Goal: Navigation & Orientation: Go to known website

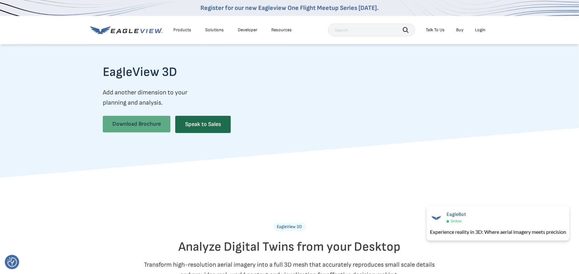
click at [144, 122] on link "Download Brochure" at bounding box center [137, 124] width 68 height 17
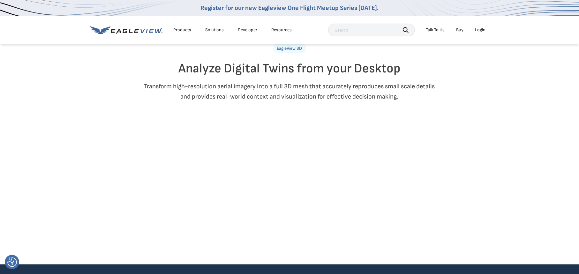
scroll to position [160, 0]
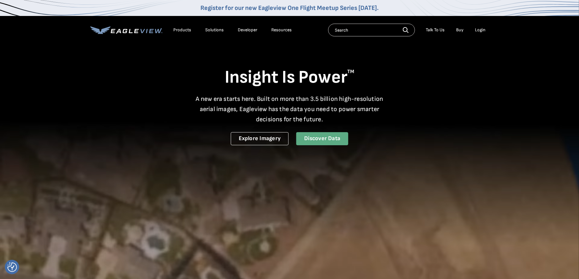
click at [326, 139] on link "Discover Data" at bounding box center [322, 138] width 52 height 13
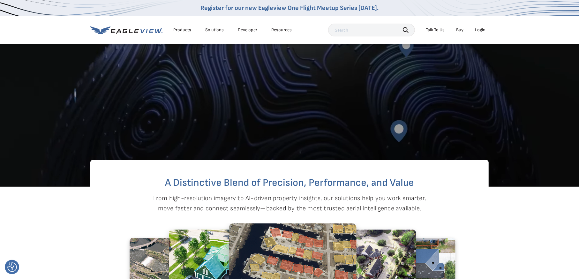
scroll to position [255, 0]
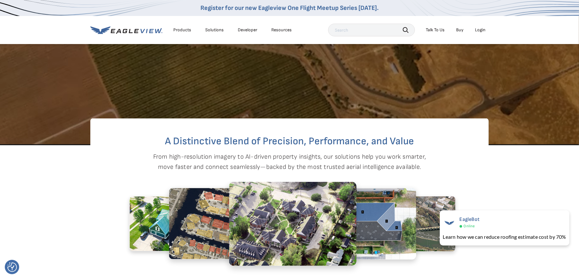
click at [481, 28] on div "Login" at bounding box center [480, 30] width 11 height 6
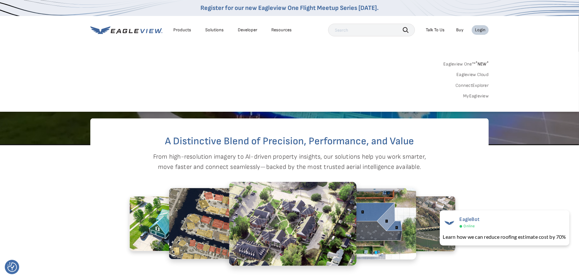
click at [477, 93] on link "MyEagleview" at bounding box center [476, 96] width 26 height 6
